Goal: Task Accomplishment & Management: Use online tool/utility

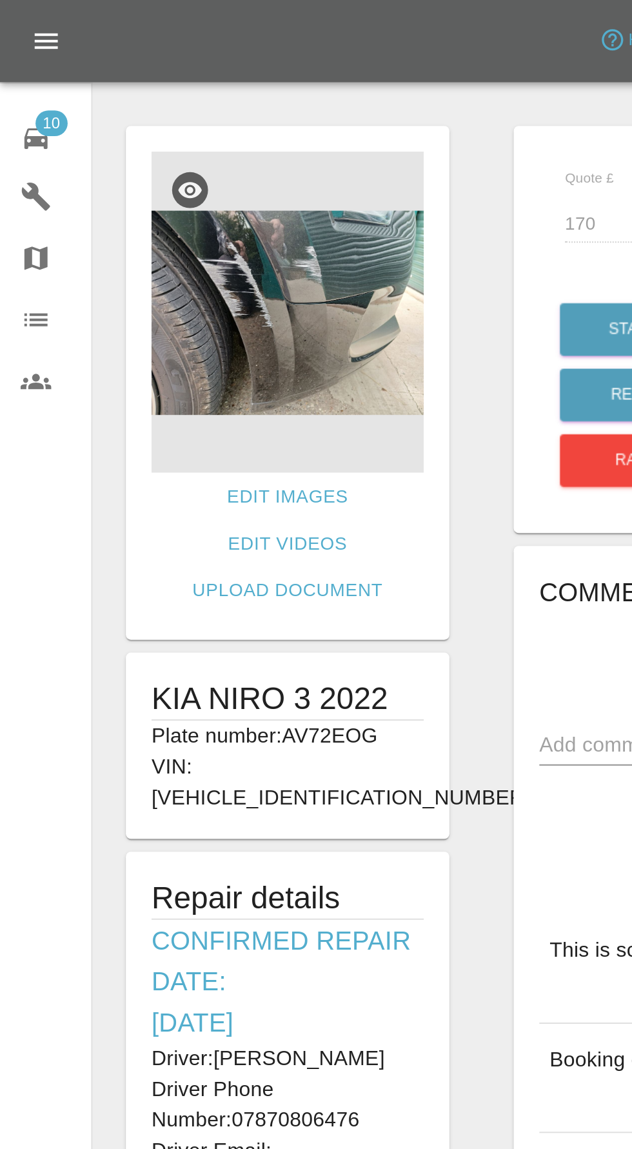
click at [22, 69] on icon at bounding box center [17, 69] width 15 height 15
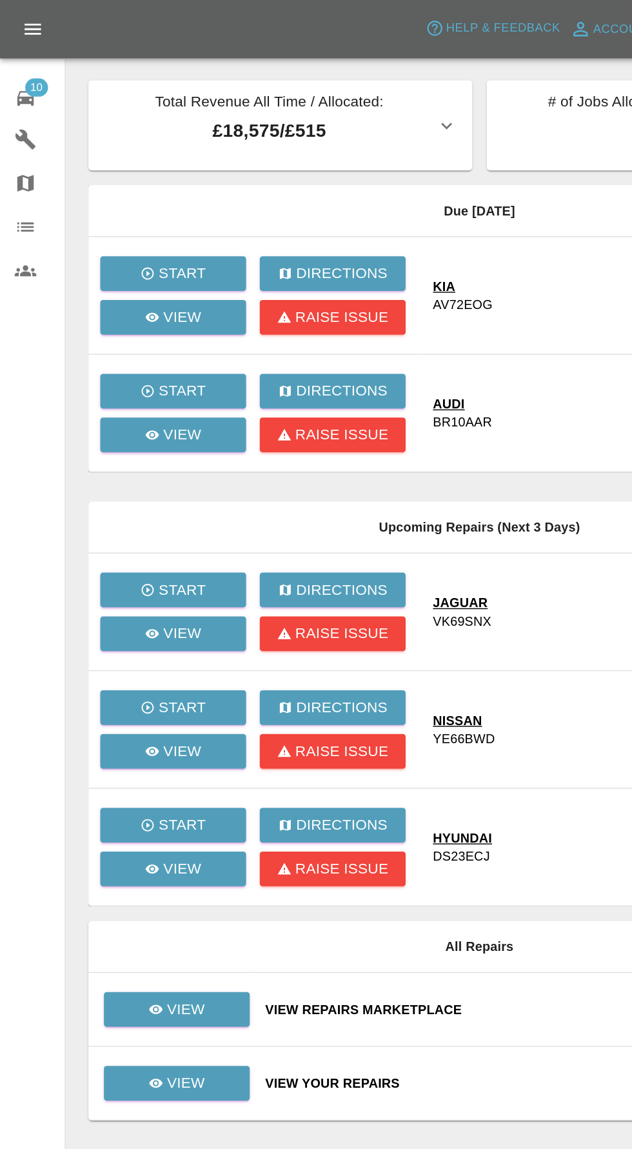
click at [131, 708] on div at bounding box center [316, 574] width 632 height 1149
click at [140, 702] on link "View" at bounding box center [125, 714] width 103 height 25
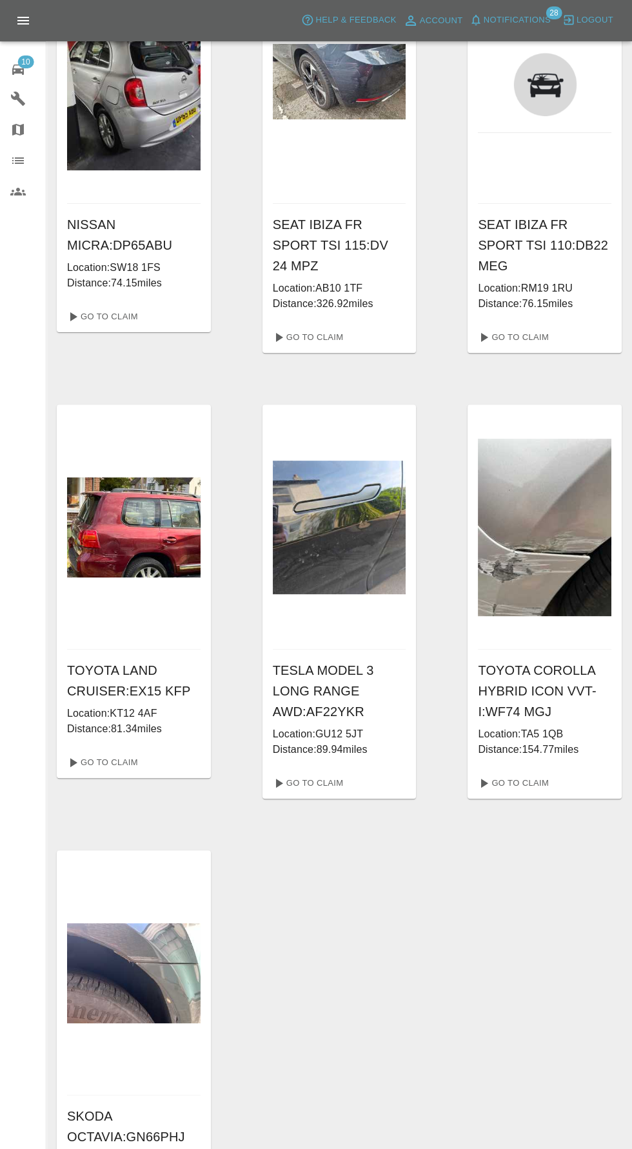
scroll to position [557, 0]
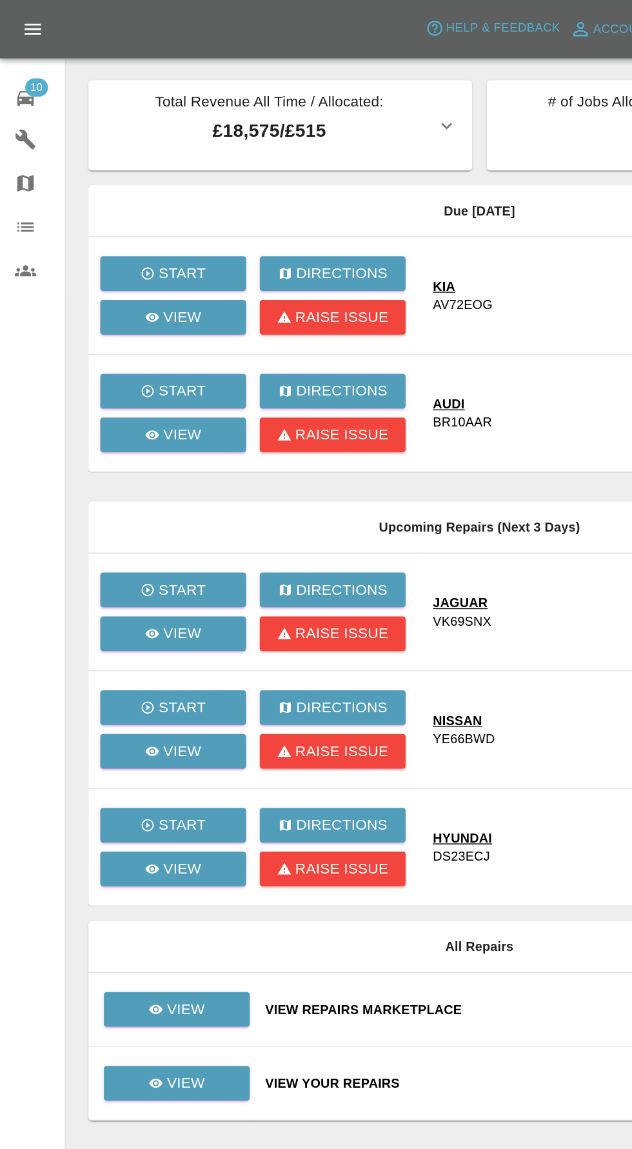
click at [143, 778] on div at bounding box center [316, 574] width 632 height 1149
click at [166, 764] on link "View" at bounding box center [125, 766] width 103 height 25
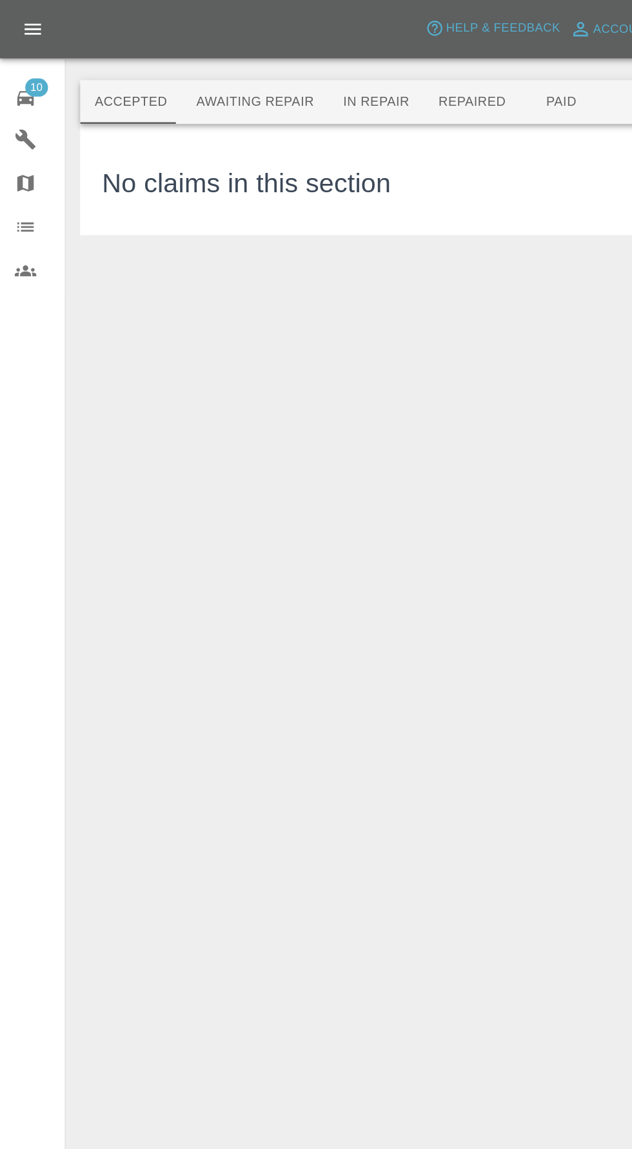
click at [193, 72] on button "Awaiting Repair" at bounding box center [180, 72] width 104 height 31
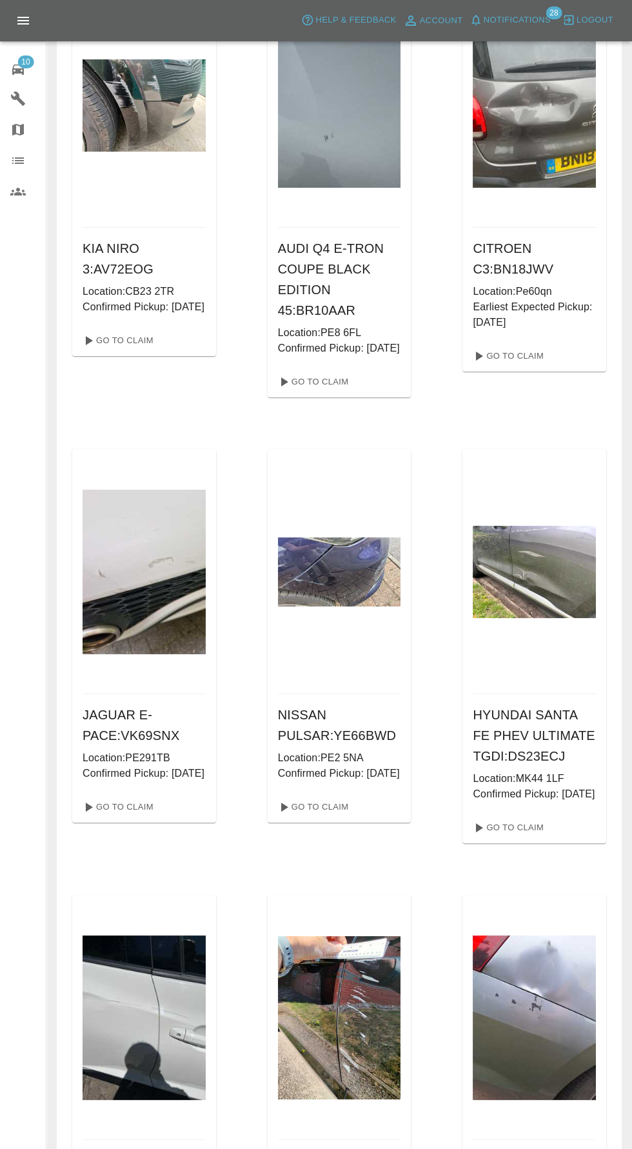
scroll to position [140, 0]
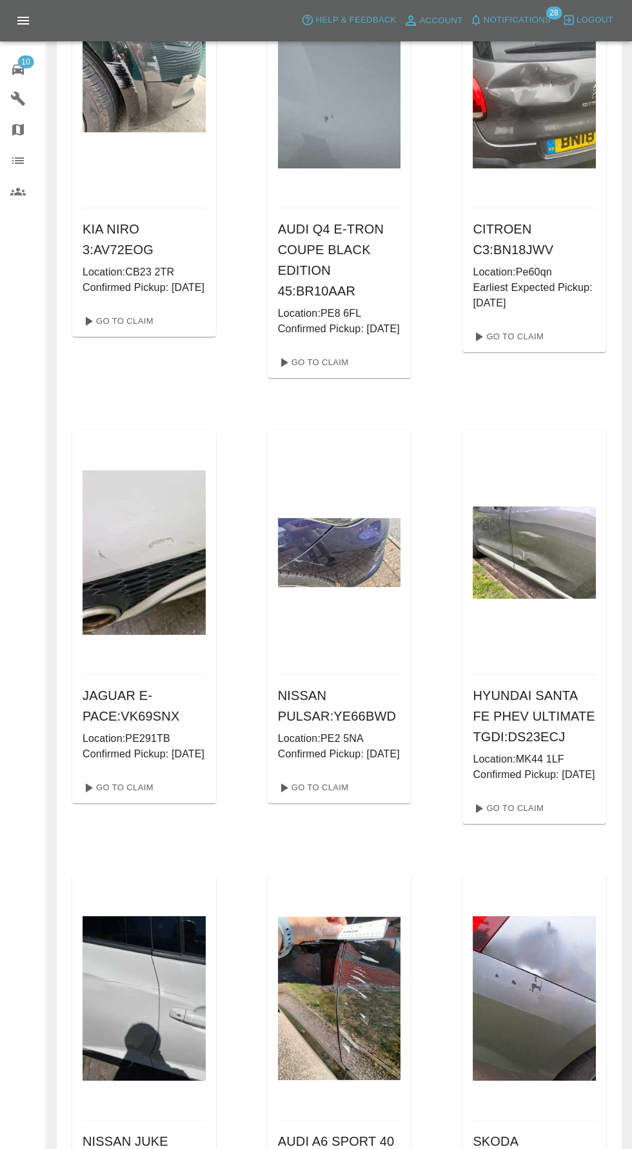
click at [402, 760] on div "NISSAN PULSAR : YE66BWD Location: PE2 5NA Confirmed Pickup: [DATE]" at bounding box center [340, 723] width 144 height 97
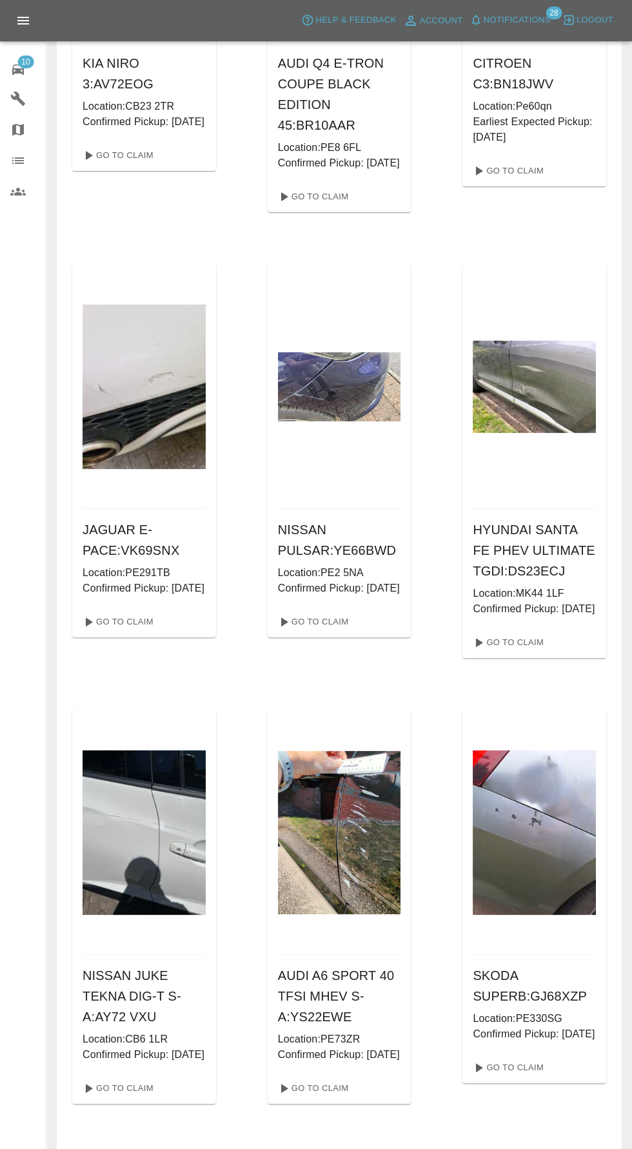
scroll to position [308, 0]
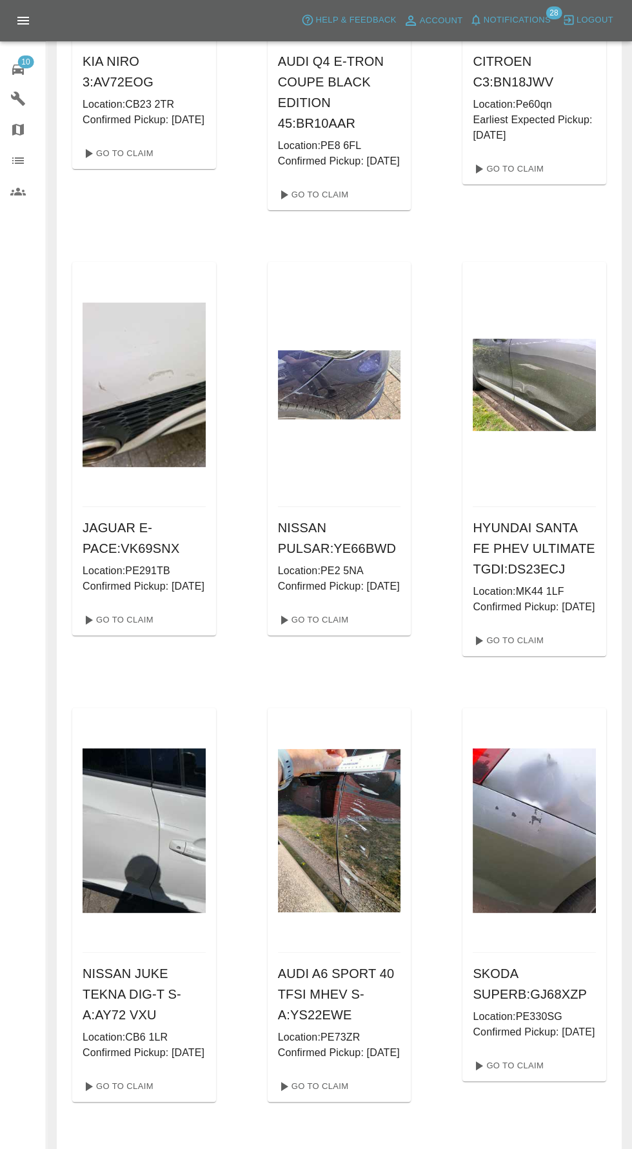
click at [554, 415] on img at bounding box center [534, 385] width 123 height 92
click at [533, 651] on link "Go To Claim" at bounding box center [507, 640] width 79 height 21
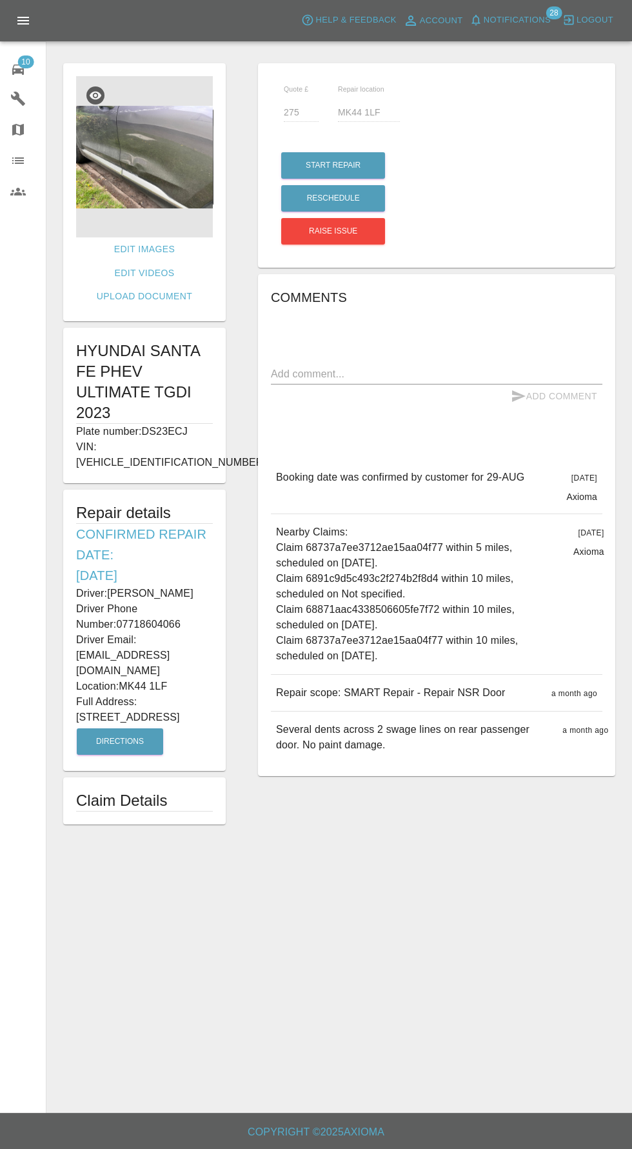
click at [28, 66] on span "10" at bounding box center [25, 61] width 16 height 13
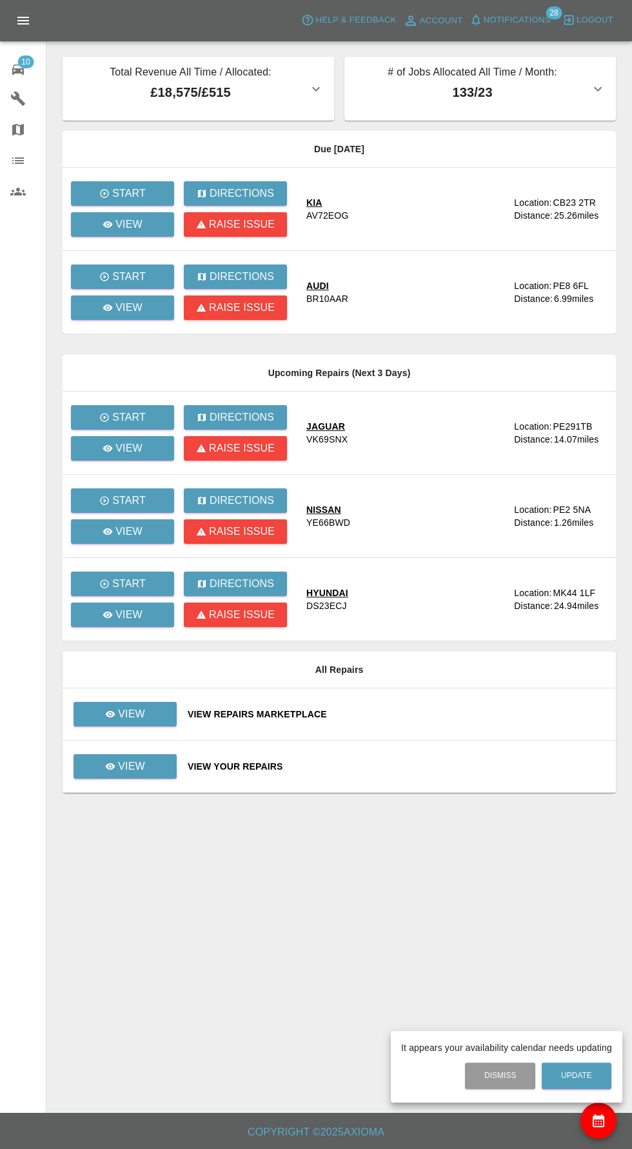
click at [143, 708] on div at bounding box center [316, 574] width 632 height 1149
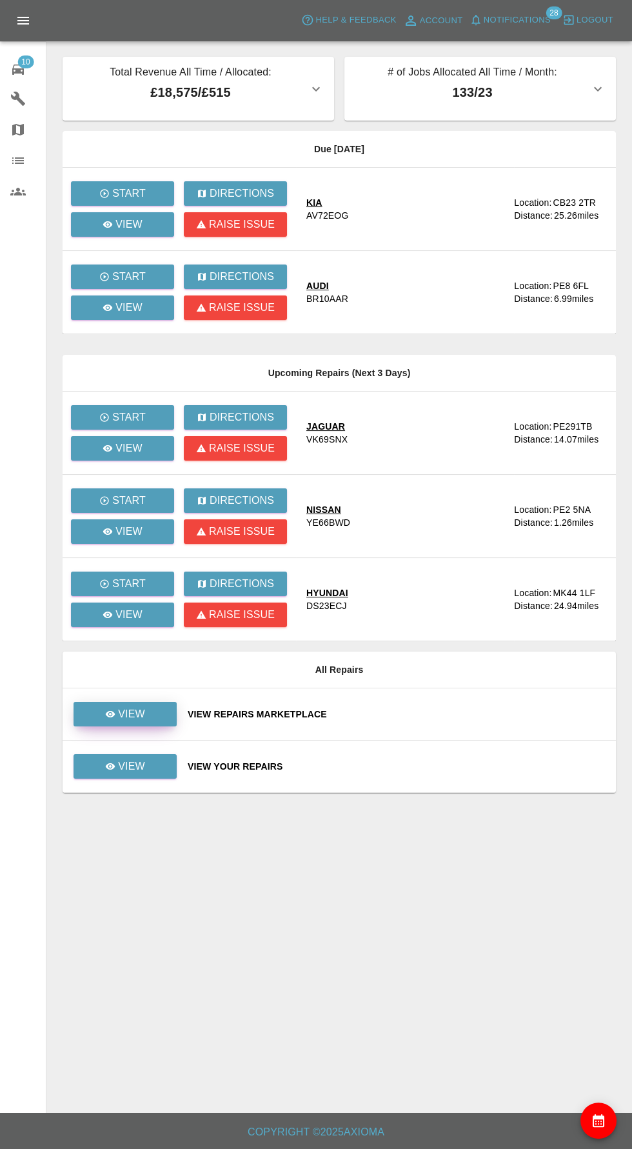
click at [130, 711] on p "View" at bounding box center [131, 713] width 27 height 15
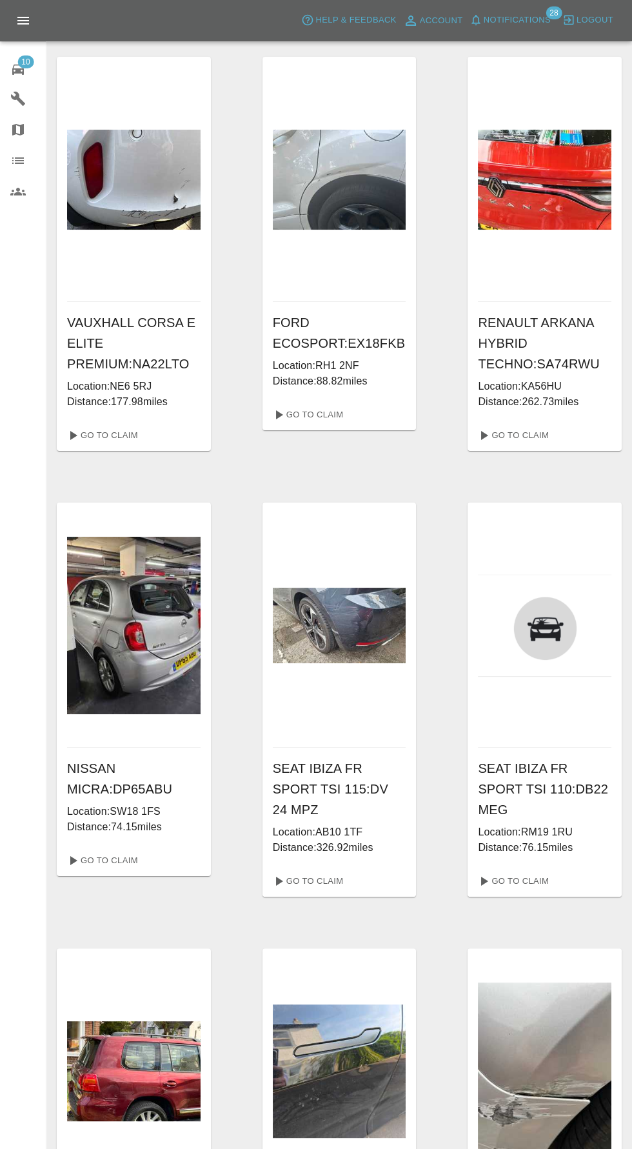
click at [25, 61] on span "10" at bounding box center [25, 61] width 16 height 13
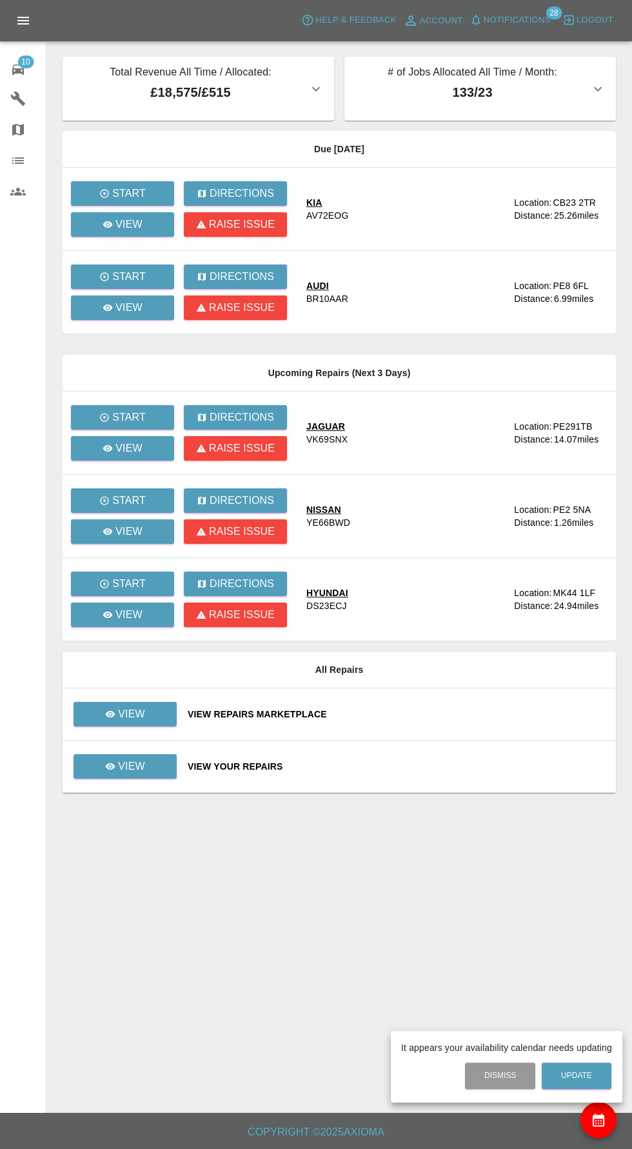
click at [131, 220] on div at bounding box center [316, 574] width 632 height 1149
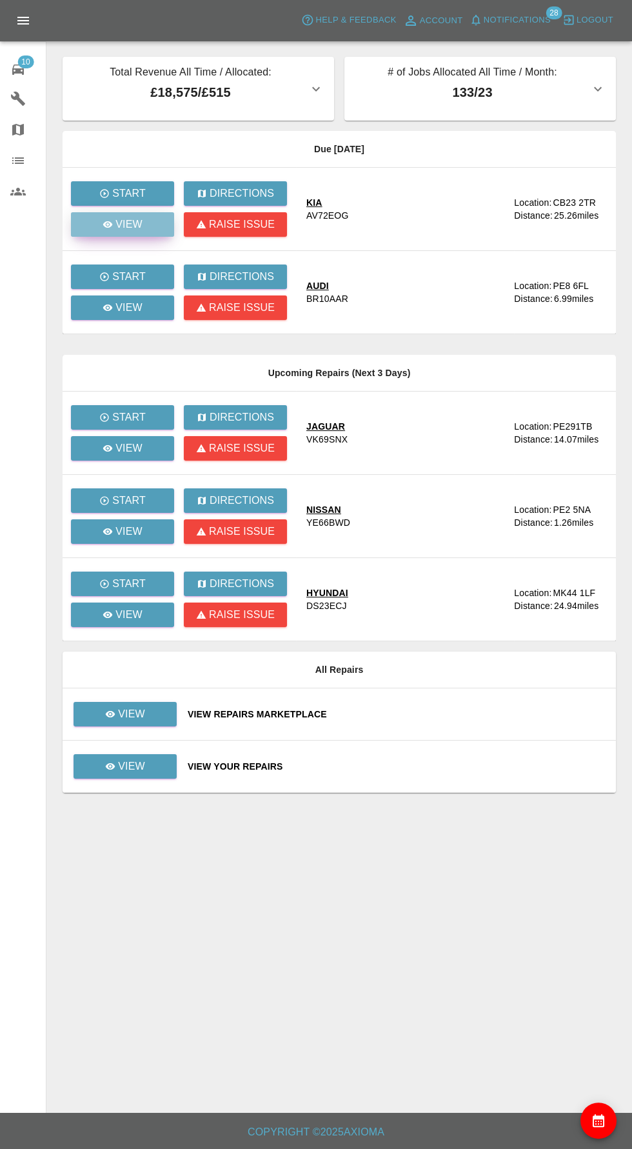
click at [108, 224] on icon at bounding box center [108, 224] width 10 height 6
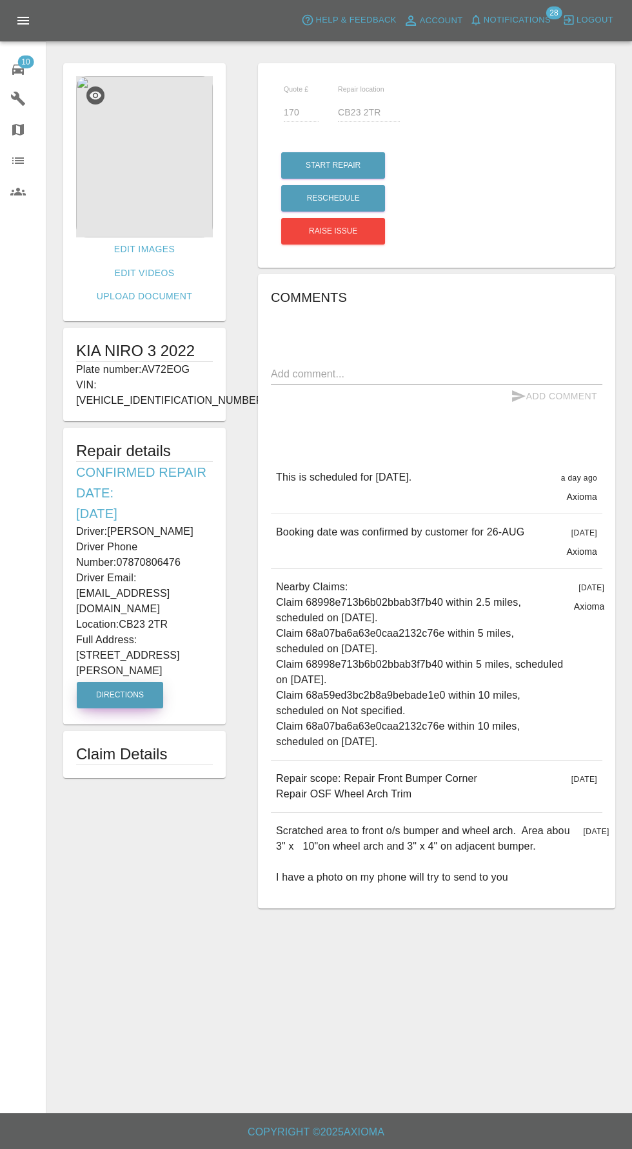
click at [110, 682] on button "Directions" at bounding box center [120, 695] width 86 height 26
